Goal: Information Seeking & Learning: Learn about a topic

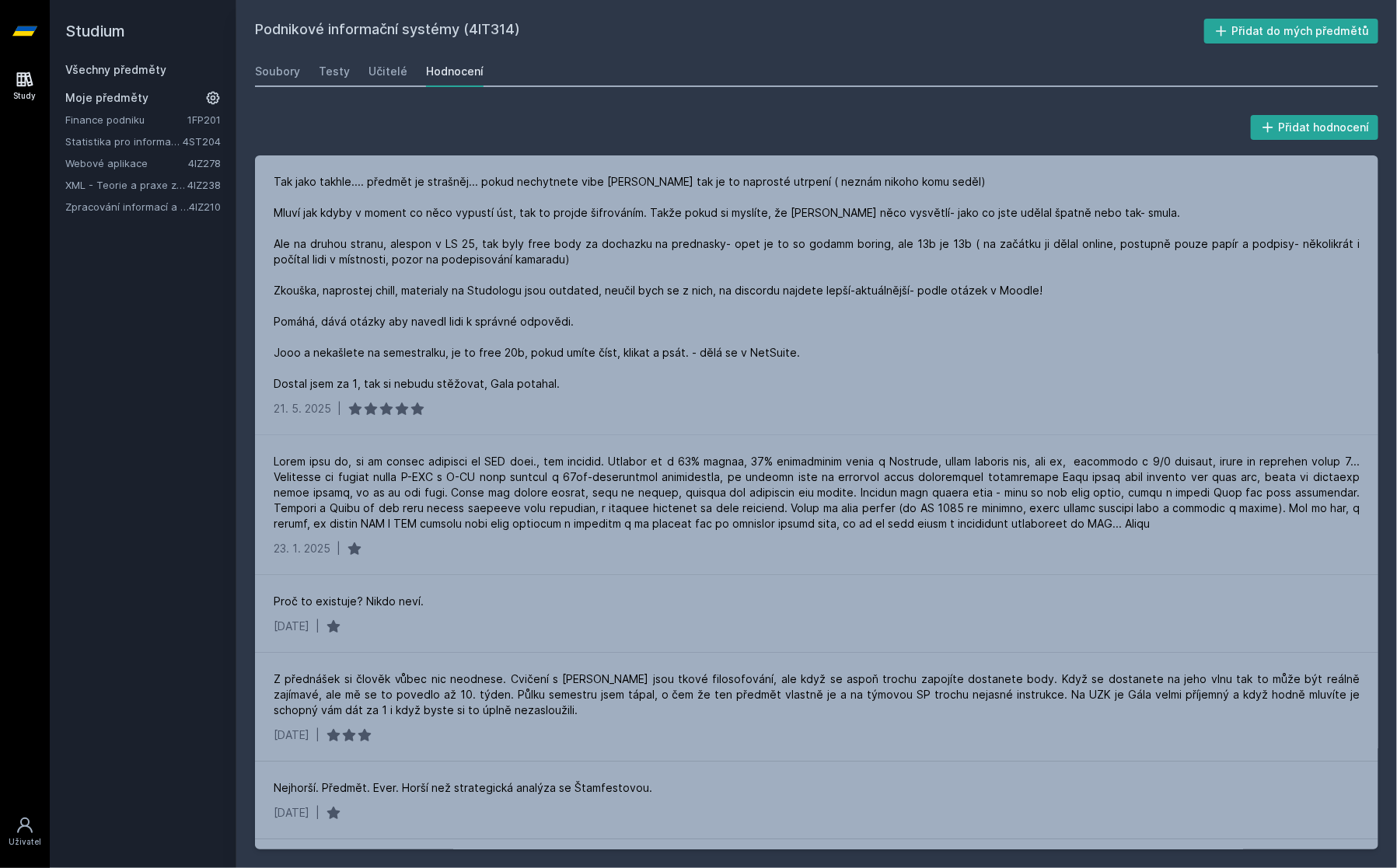
click at [107, 70] on link "Všechny předměty" at bounding box center [116, 69] width 101 height 13
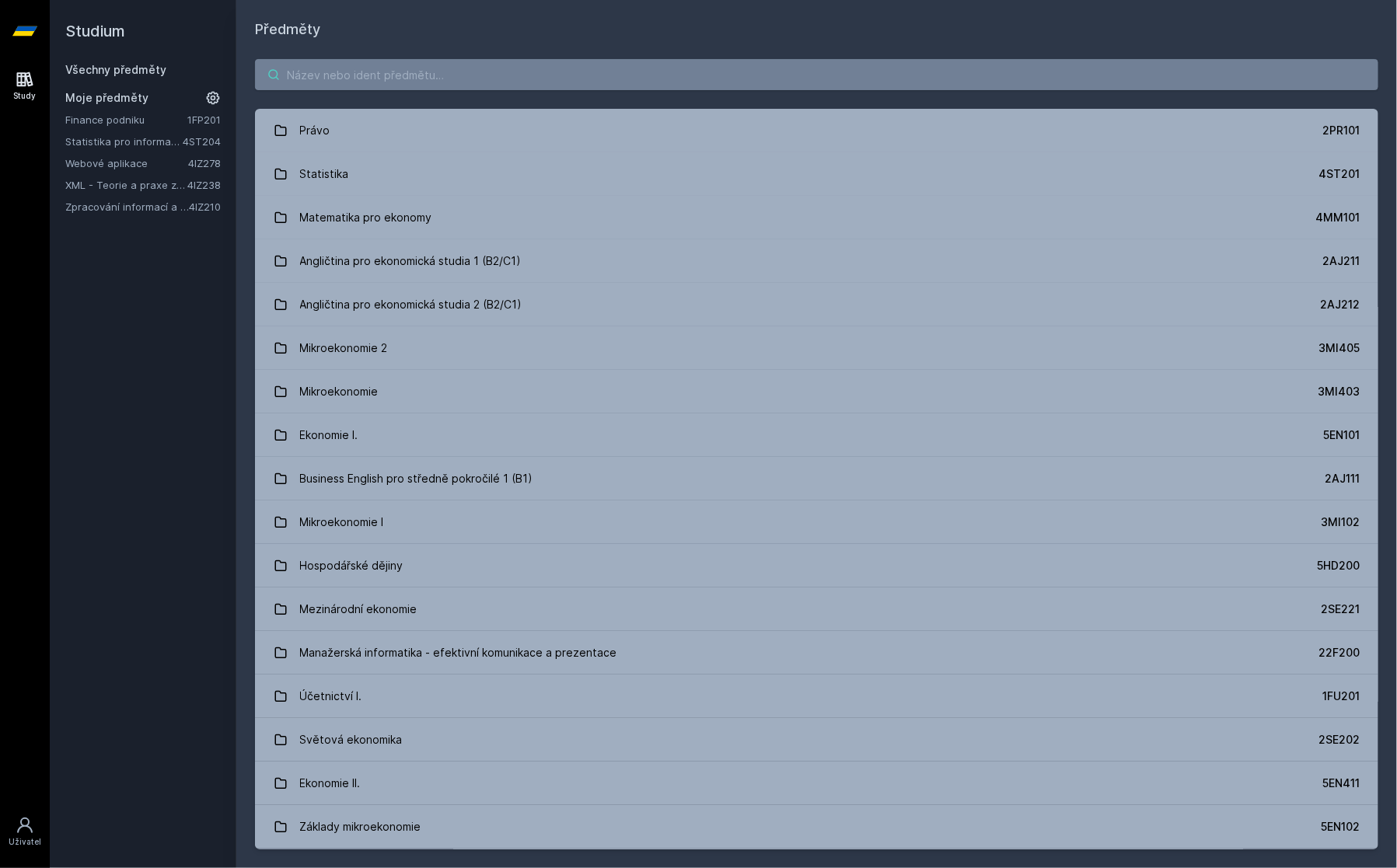
click at [386, 73] on input "search" at bounding box center [817, 74] width 1123 height 31
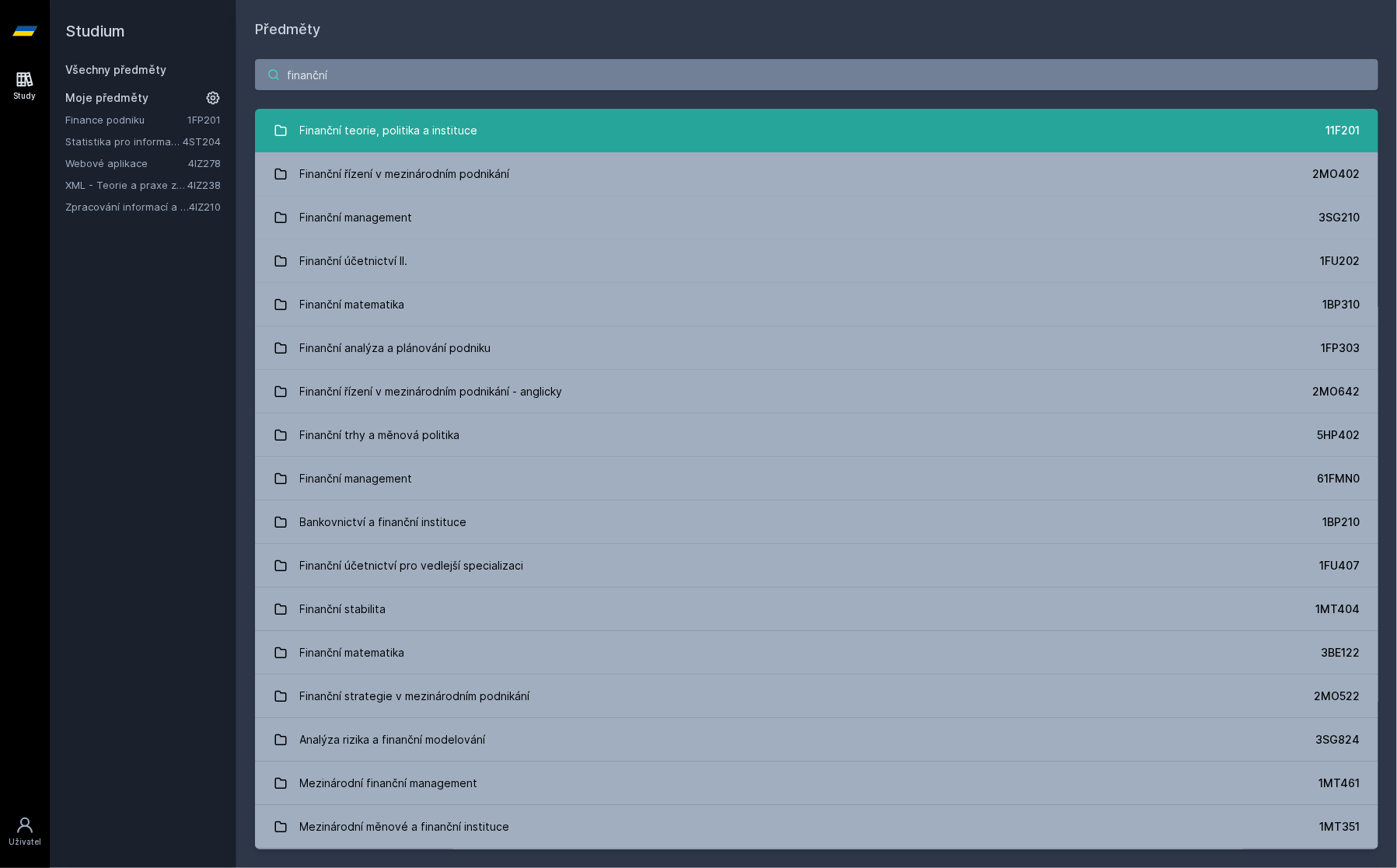
type input "finanční"
click at [471, 123] on div "Finanční teorie, politika a instituce" at bounding box center [389, 130] width 178 height 31
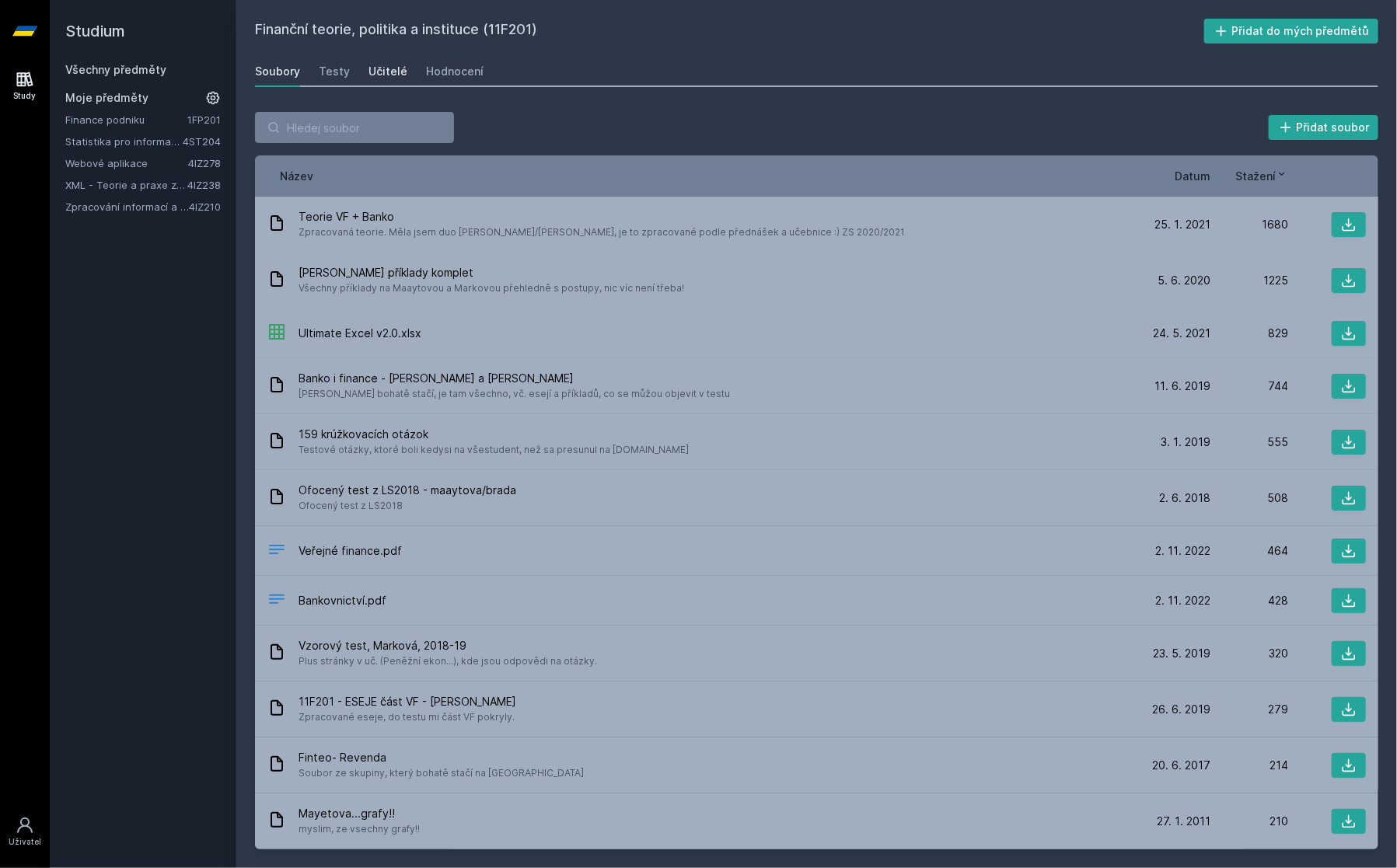
click at [380, 68] on div "Učitelé" at bounding box center [388, 72] width 39 height 16
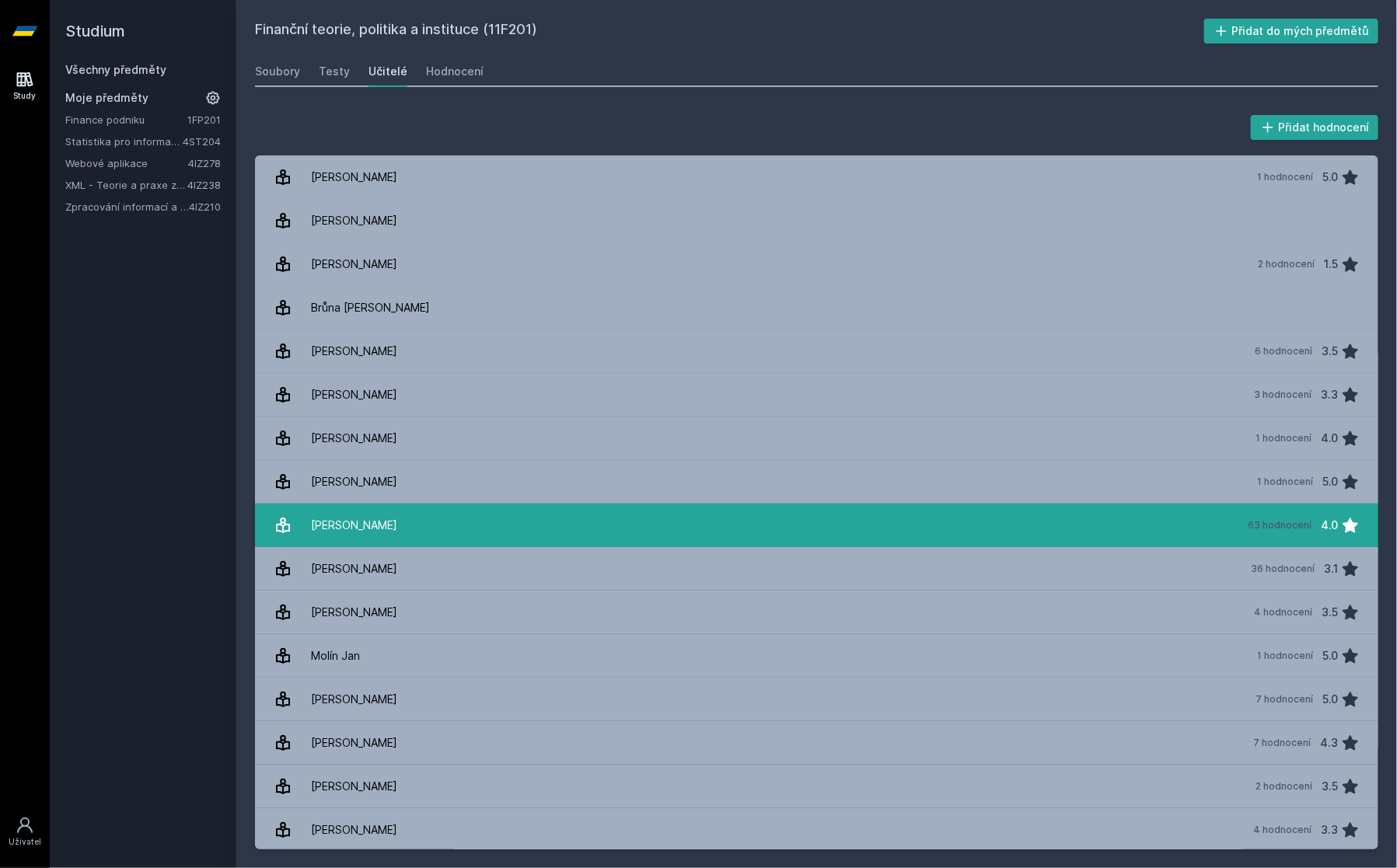
click at [424, 527] on link "[PERSON_NAME] 63 hodnocení 4.0" at bounding box center [817, 525] width 1123 height 43
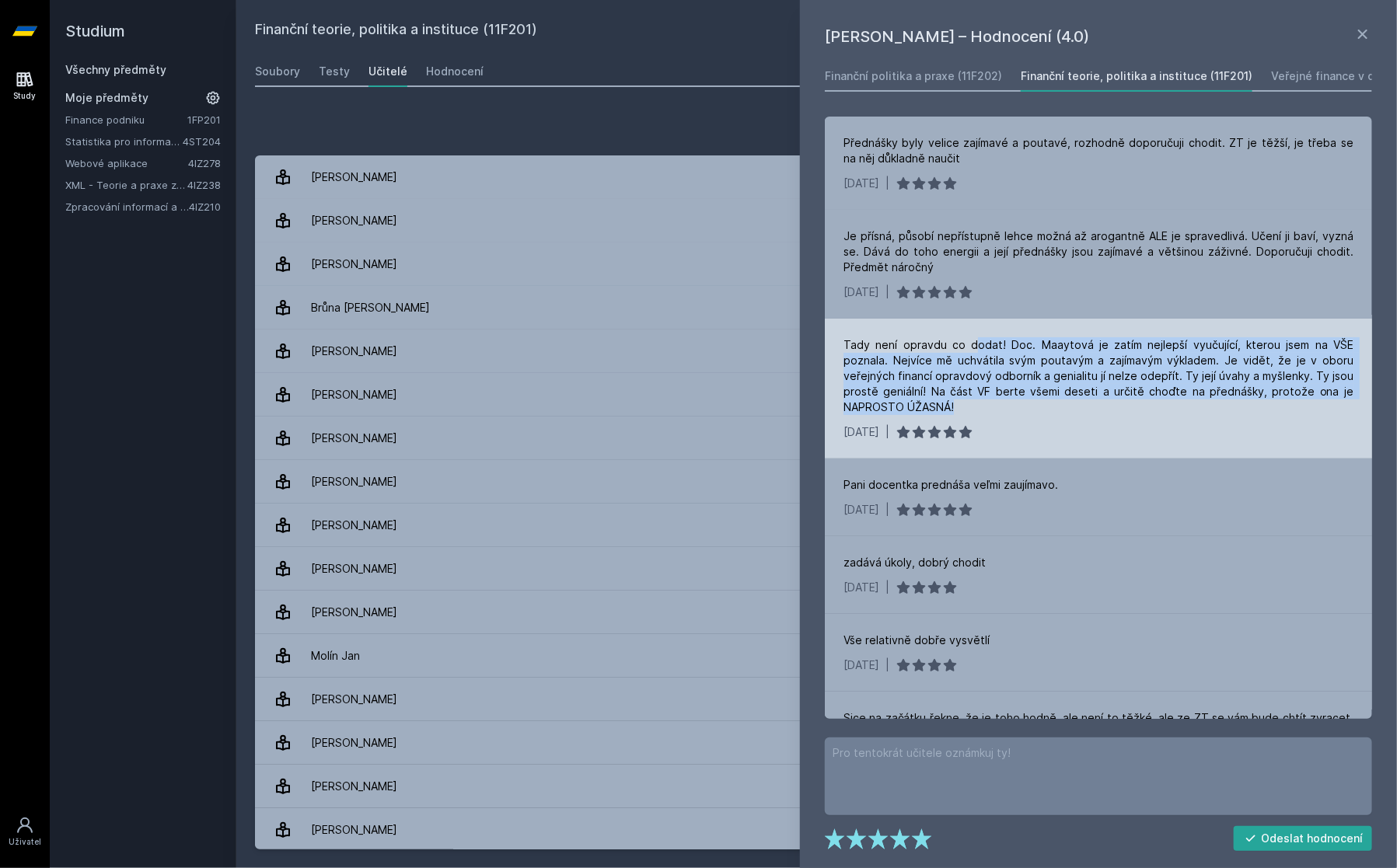
drag, startPoint x: 980, startPoint y: 345, endPoint x: 1046, endPoint y: 417, distance: 97.7
click at [1046, 417] on div "Tady není opravdu co dodat! [PERSON_NAME] je zatím nejlepší vyučující, kterou j…" at bounding box center [1099, 389] width 547 height 140
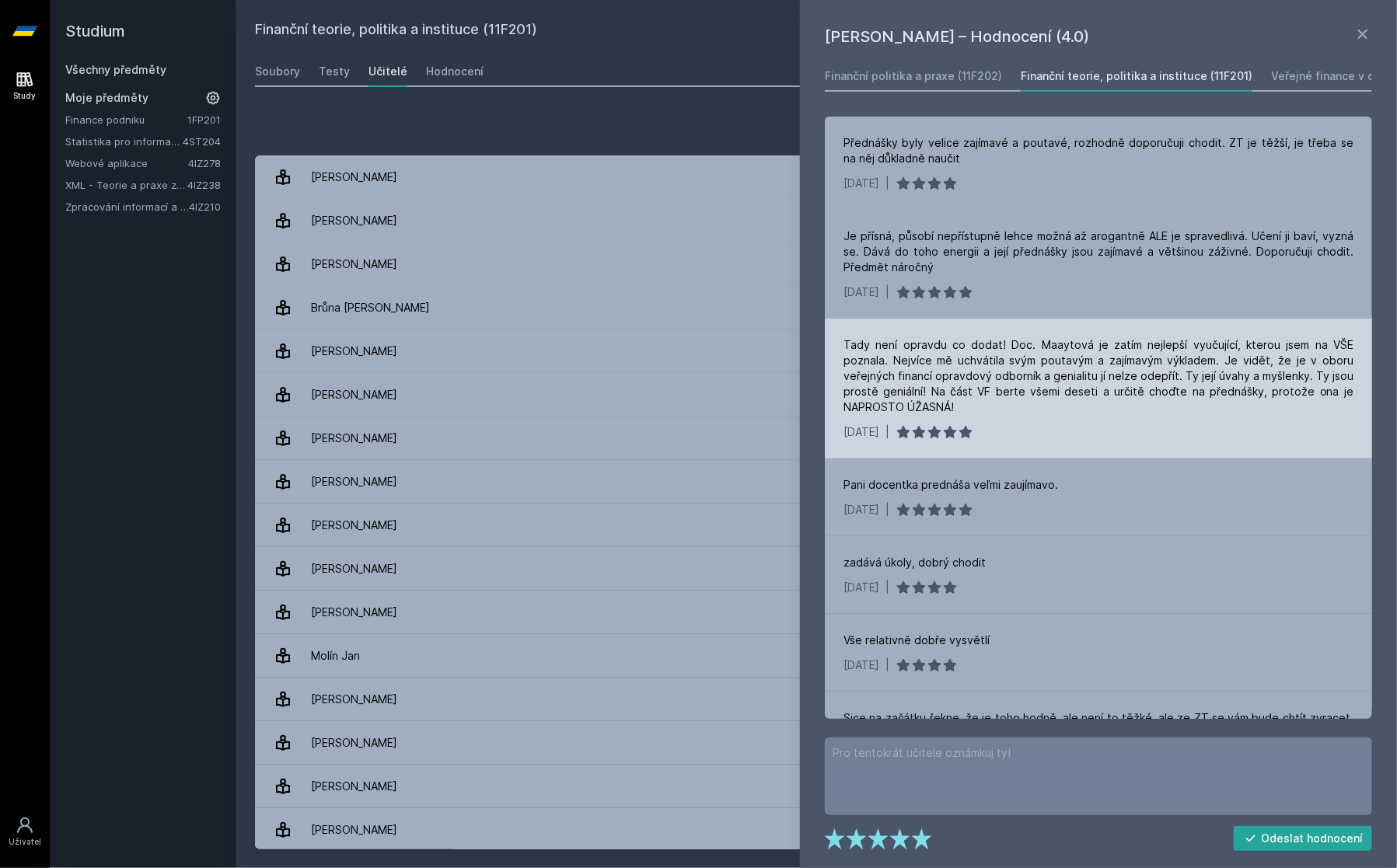
click at [1046, 417] on div "Tady není opravdu co dodat! [PERSON_NAME] je zatím nejlepší vyučující, kterou j…" at bounding box center [1099, 389] width 547 height 140
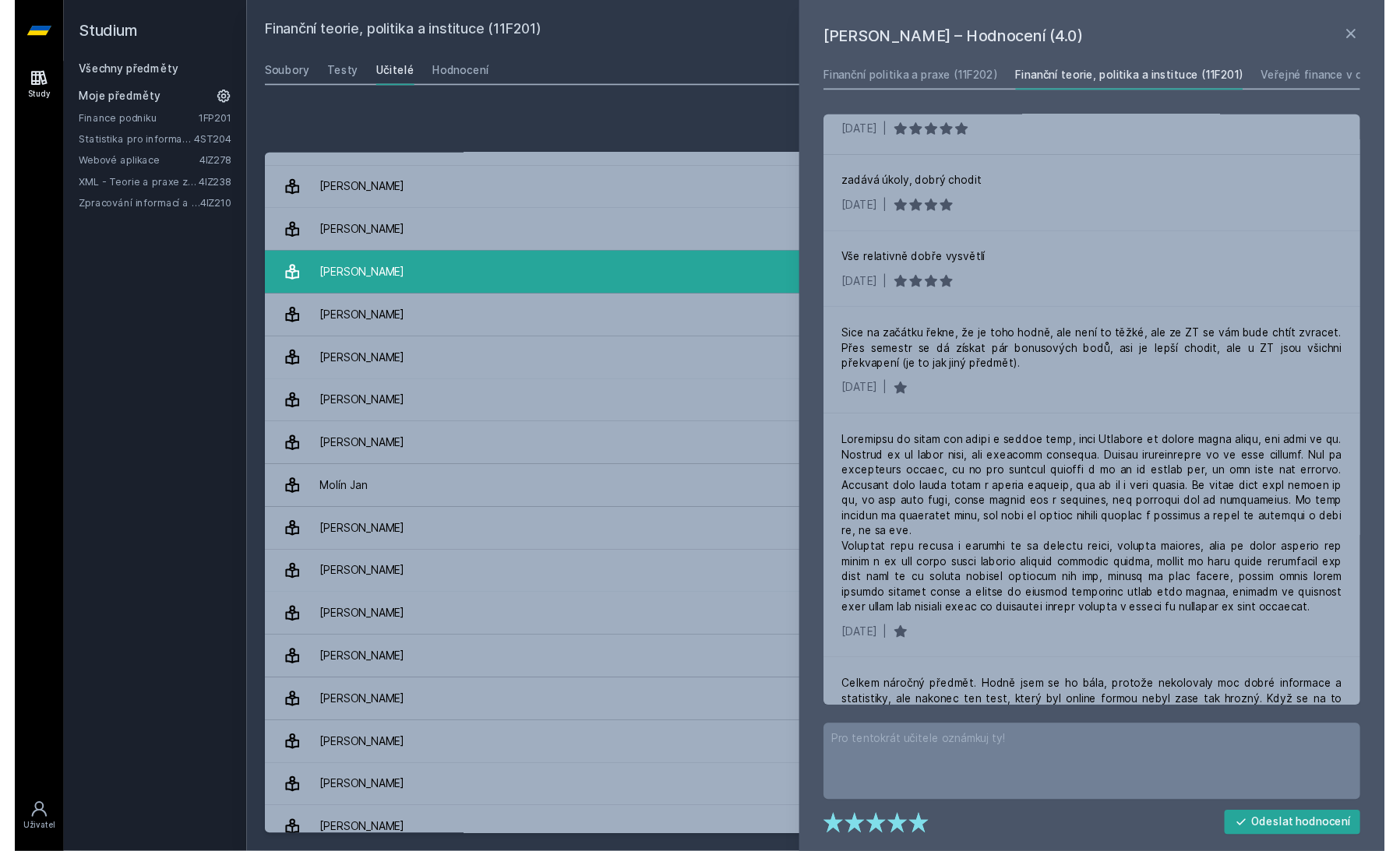
scroll to position [176, 0]
